Goal: Check status: Check status

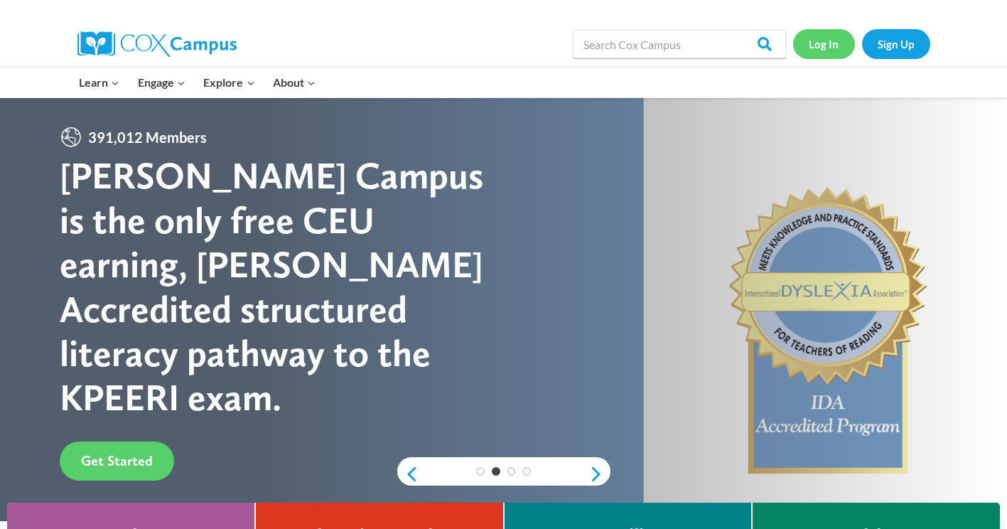
click at [815, 46] on link "Log In" at bounding box center [824, 43] width 62 height 29
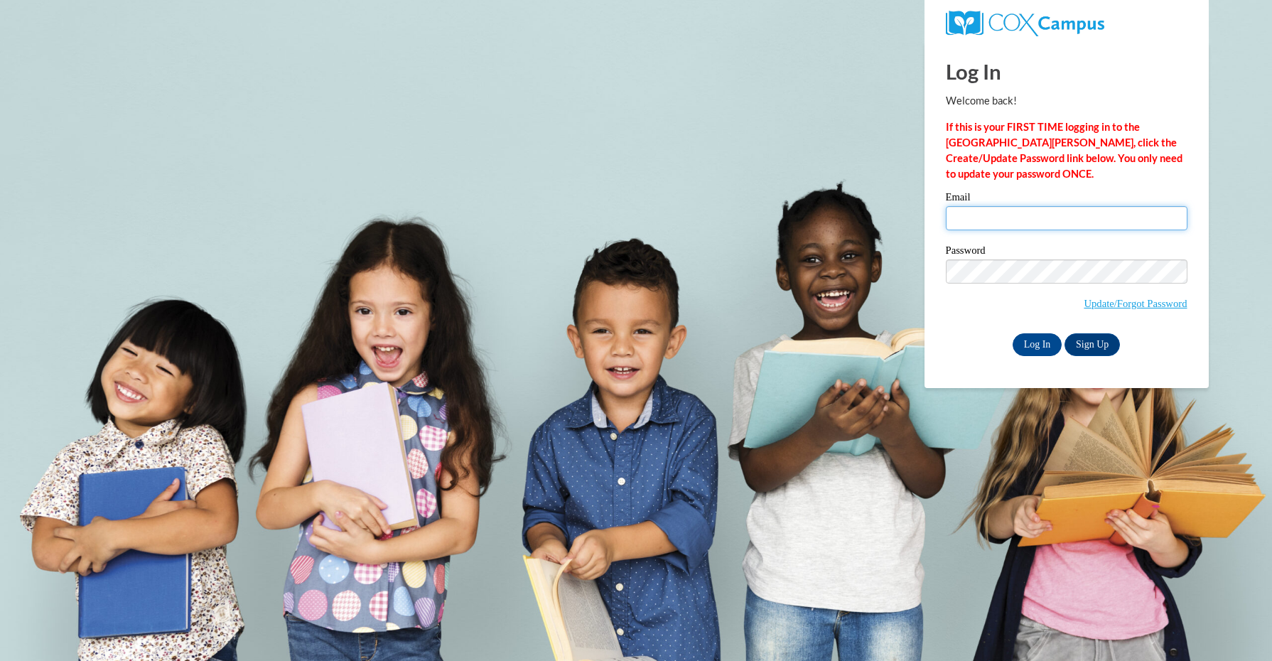
click at [1045, 221] on input "Email" at bounding box center [1067, 218] width 242 height 24
type input "kdeverell@ivytech.edu"
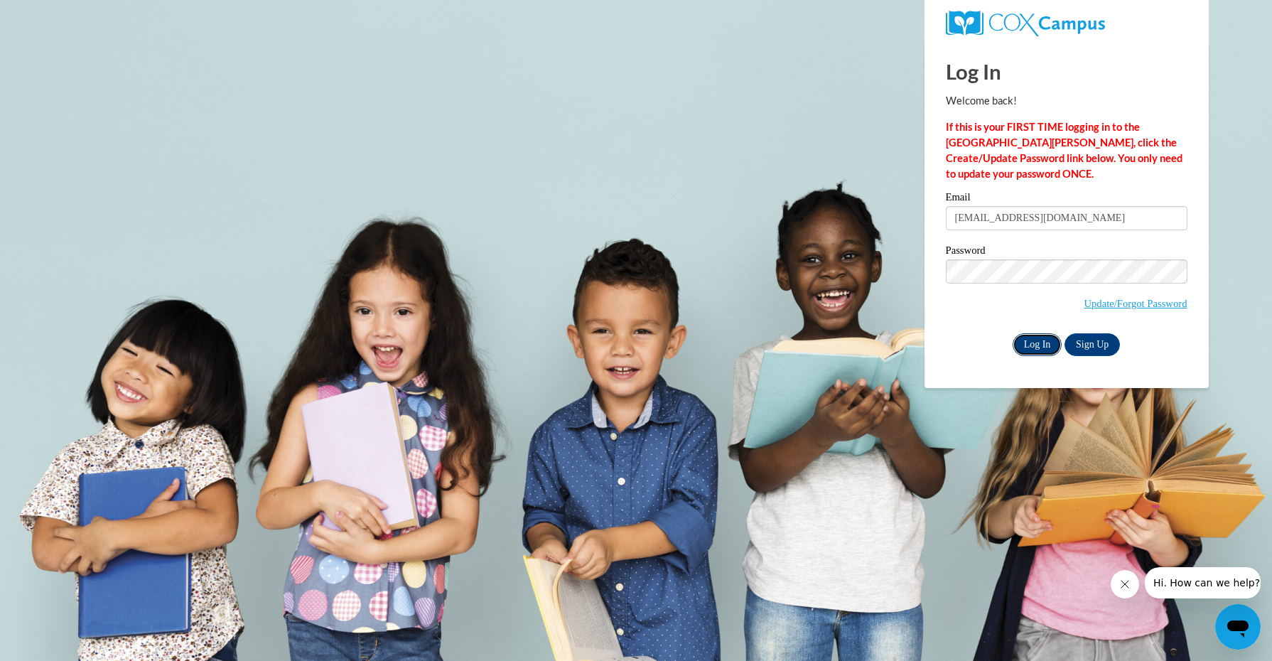
click at [1039, 337] on input "Log In" at bounding box center [1037, 344] width 50 height 23
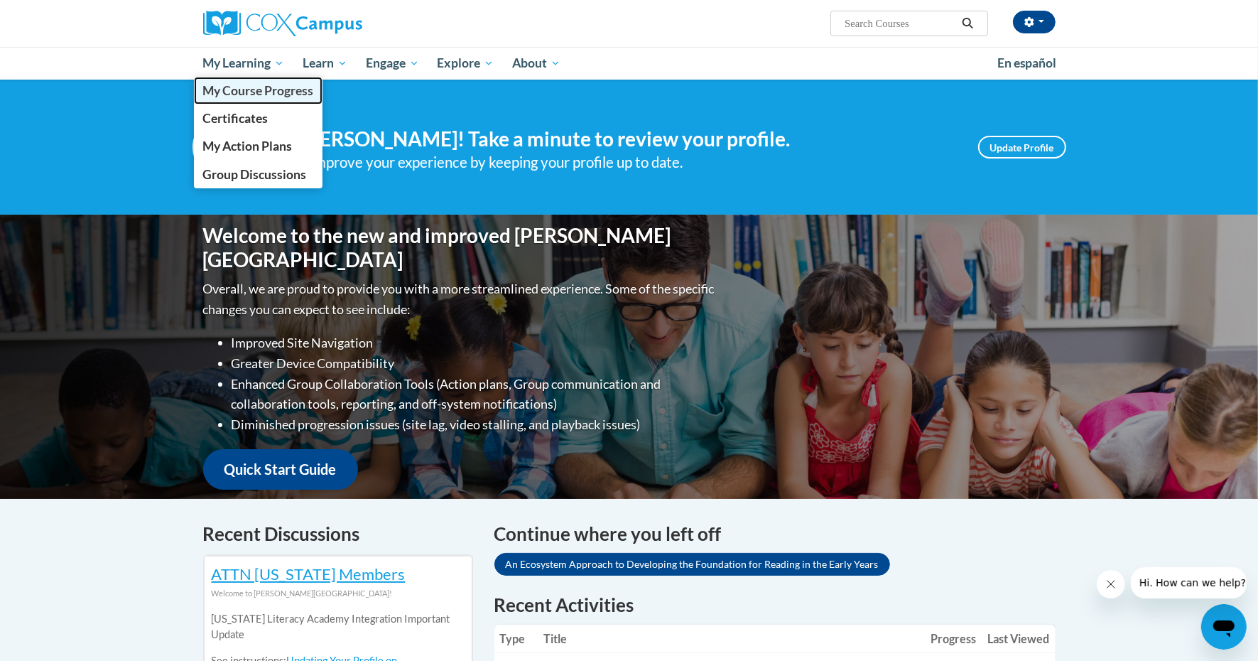
click at [289, 96] on span "My Course Progress" at bounding box center [257, 90] width 111 height 15
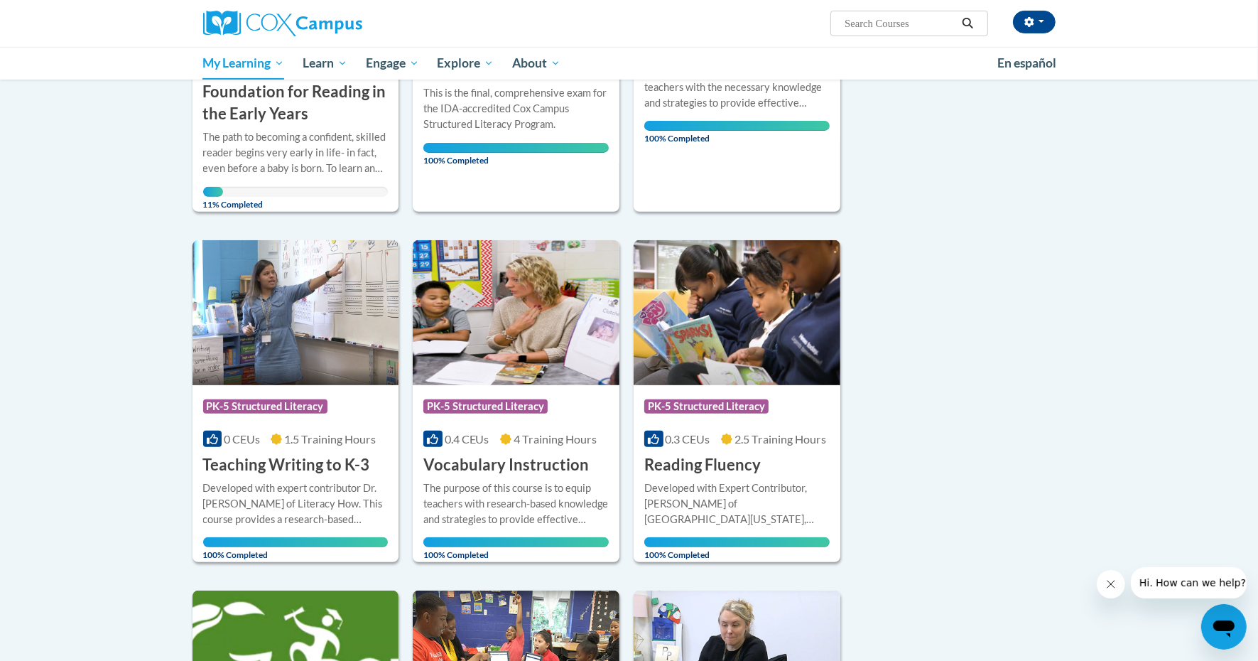
scroll to position [89, 0]
